Goal: Task Accomplishment & Management: Manage account settings

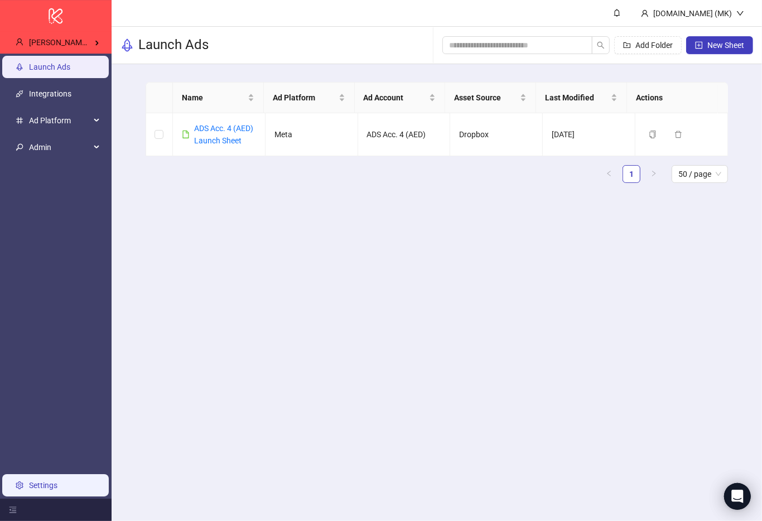
click at [57, 481] on link "Settings" at bounding box center [43, 485] width 28 height 9
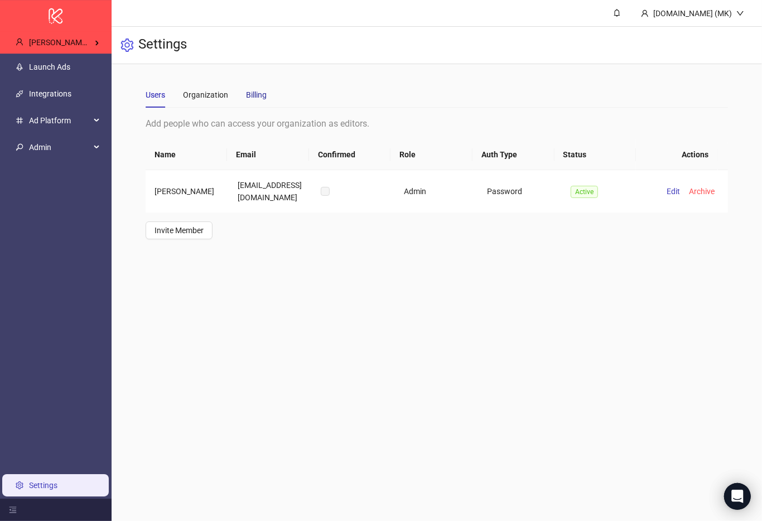
click at [257, 96] on div "Billing" at bounding box center [256, 95] width 21 height 12
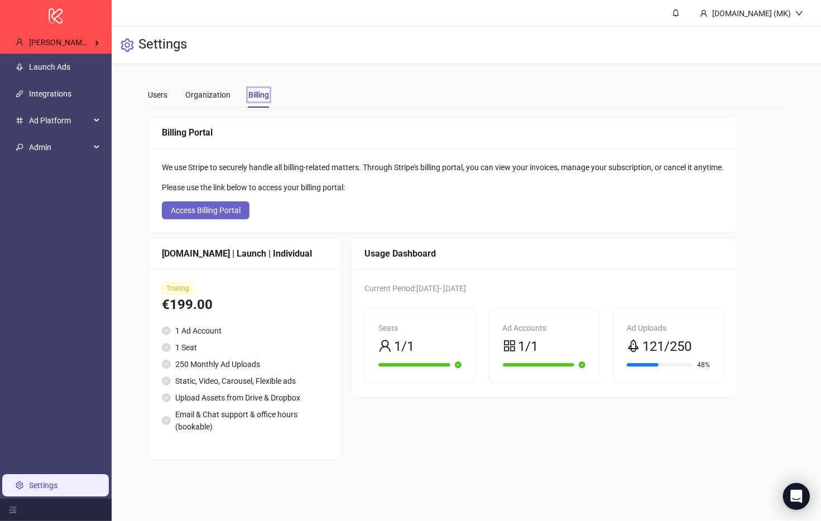
click at [227, 215] on button "Access Billing Portal" at bounding box center [206, 210] width 88 height 18
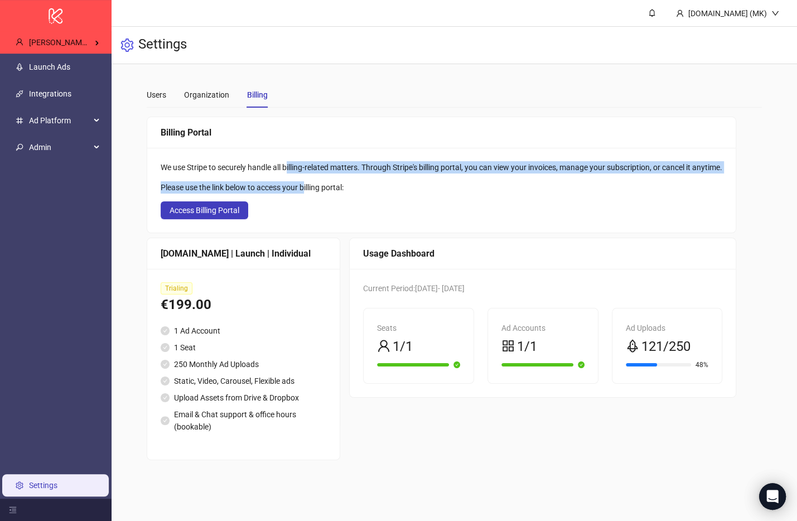
click at [307, 184] on div "We use Stripe to securely handle all billing-related matters. Through Stripe's …" at bounding box center [441, 190] width 589 height 85
click at [308, 184] on div "Please use the link below to access your billing portal:" at bounding box center [442, 187] width 562 height 12
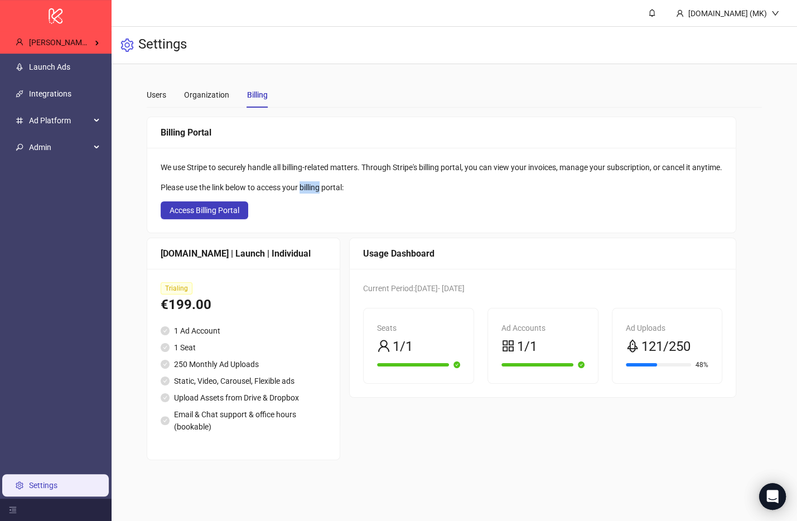
click at [307, 184] on div "Please use the link below to access your billing portal:" at bounding box center [442, 187] width 562 height 12
click at [308, 184] on div "Please use the link below to access your billing portal:" at bounding box center [442, 187] width 562 height 12
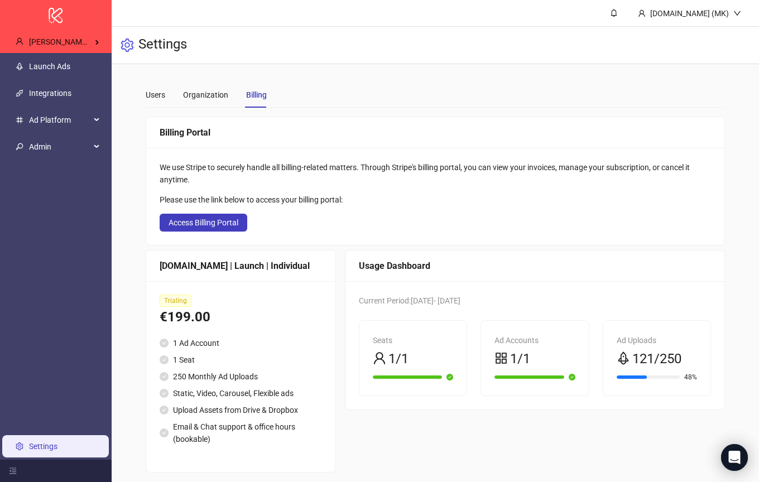
click at [561, 170] on div "We use Stripe to securely handle all billing-related matters. Through Stripe's …" at bounding box center [436, 173] width 552 height 25
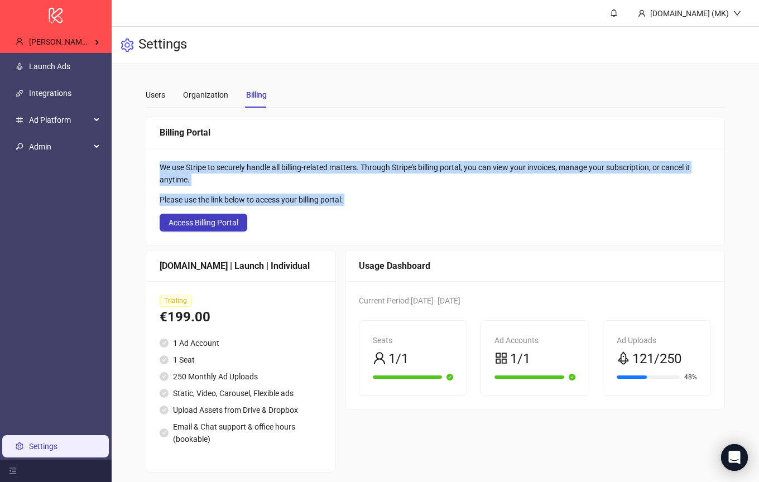
drag, startPoint x: 260, startPoint y: 126, endPoint x: 351, endPoint y: 212, distance: 125.5
click at [351, 212] on div "Billing Portal We use Stripe to securely handle all billing-related matters. Th…" at bounding box center [436, 181] width 580 height 129
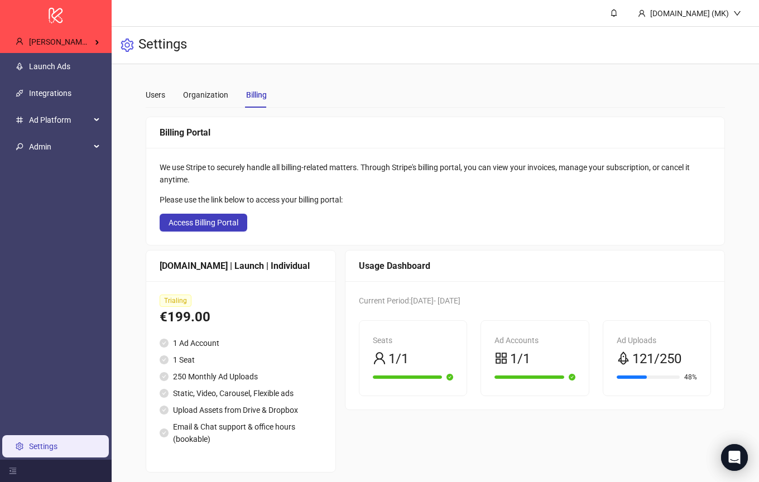
drag, startPoint x: 351, startPoint y: 212, endPoint x: 343, endPoint y: 196, distance: 18.2
click at [350, 210] on div "We use Stripe to securely handle all billing-related matters. Through Stripe's …" at bounding box center [435, 196] width 579 height 97
click at [184, 225] on span "Access Billing Portal" at bounding box center [203, 222] width 70 height 9
